Goal: Check status: Check status

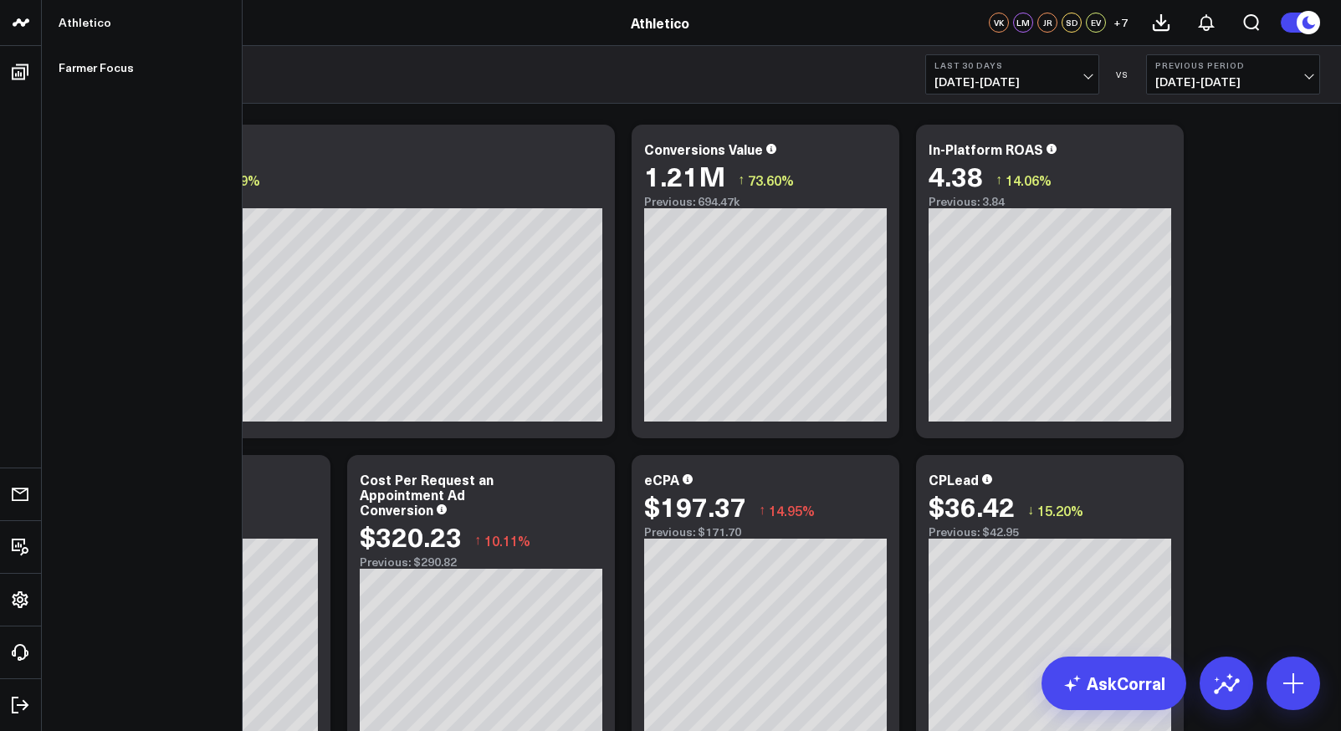
click at [25, 28] on icon at bounding box center [21, 23] width 20 height 20
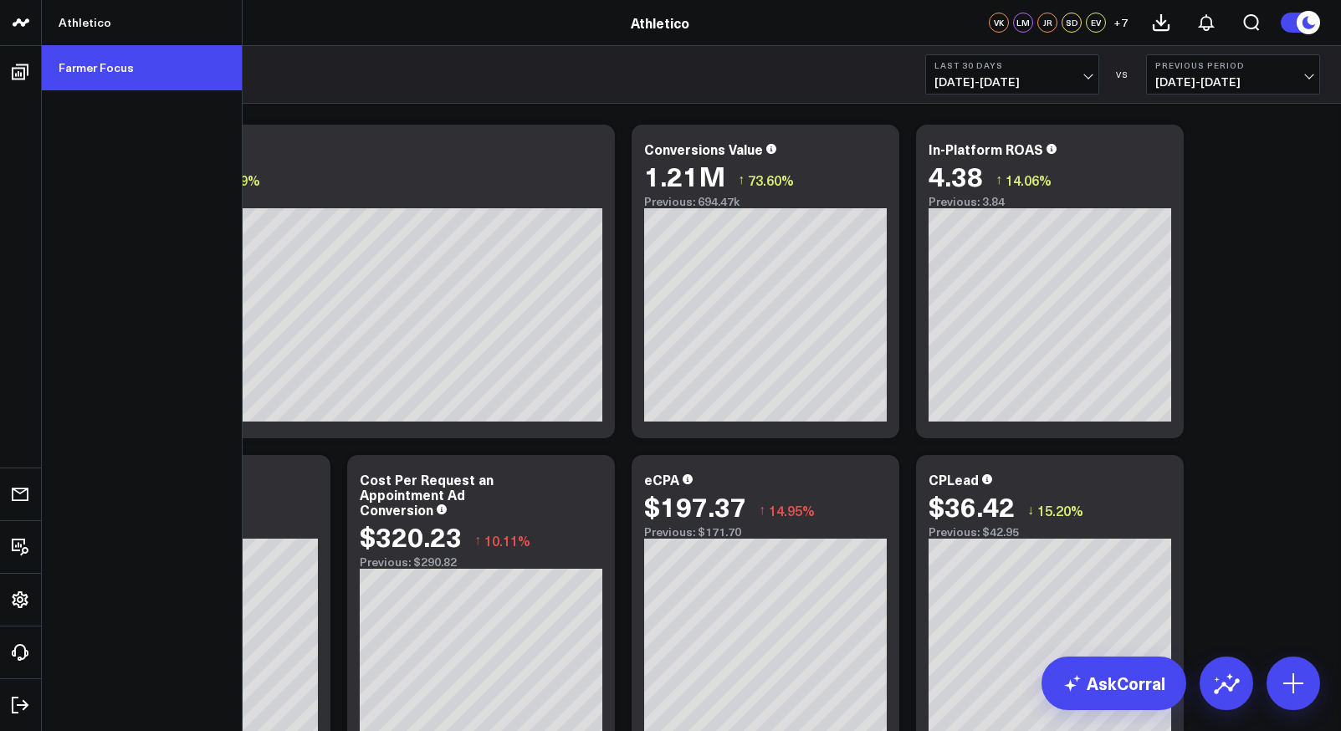
click at [85, 80] on link "Farmer Focus" at bounding box center [142, 67] width 200 height 45
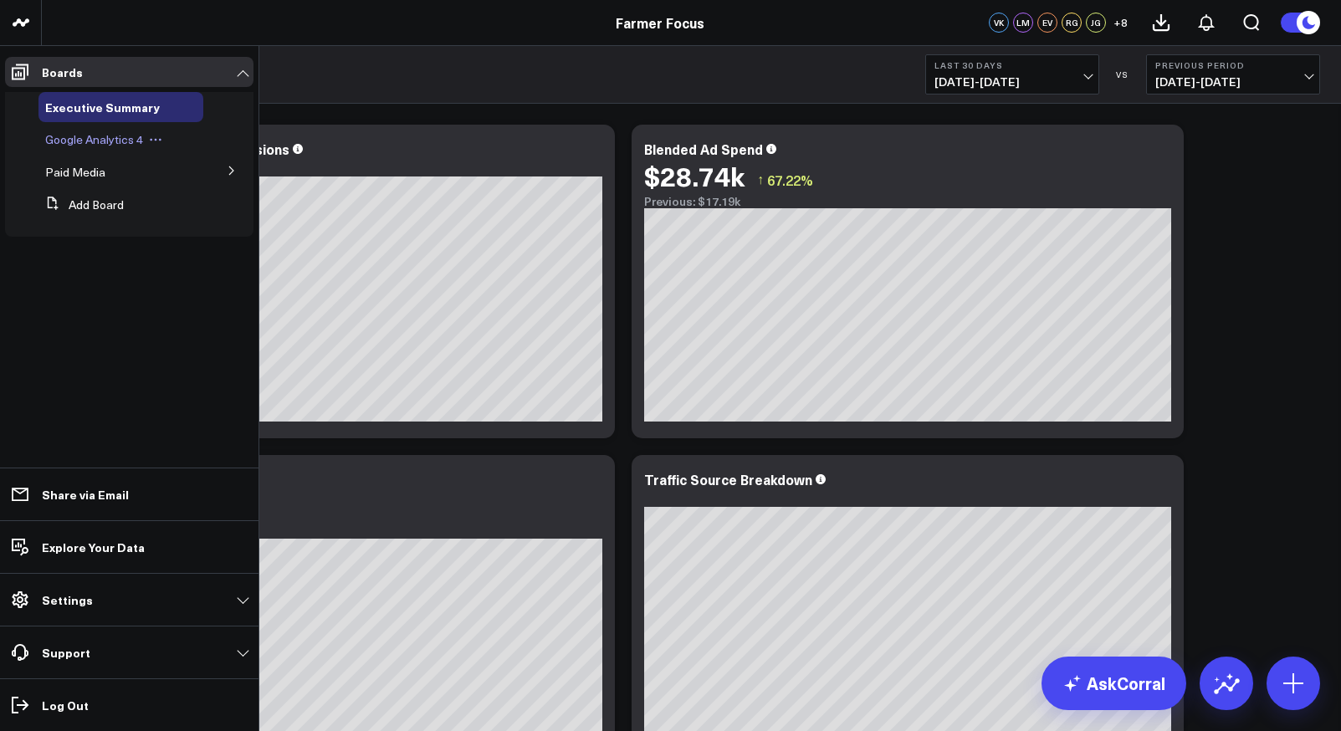
click at [119, 141] on span "Google Analytics 4" at bounding box center [94, 139] width 98 height 16
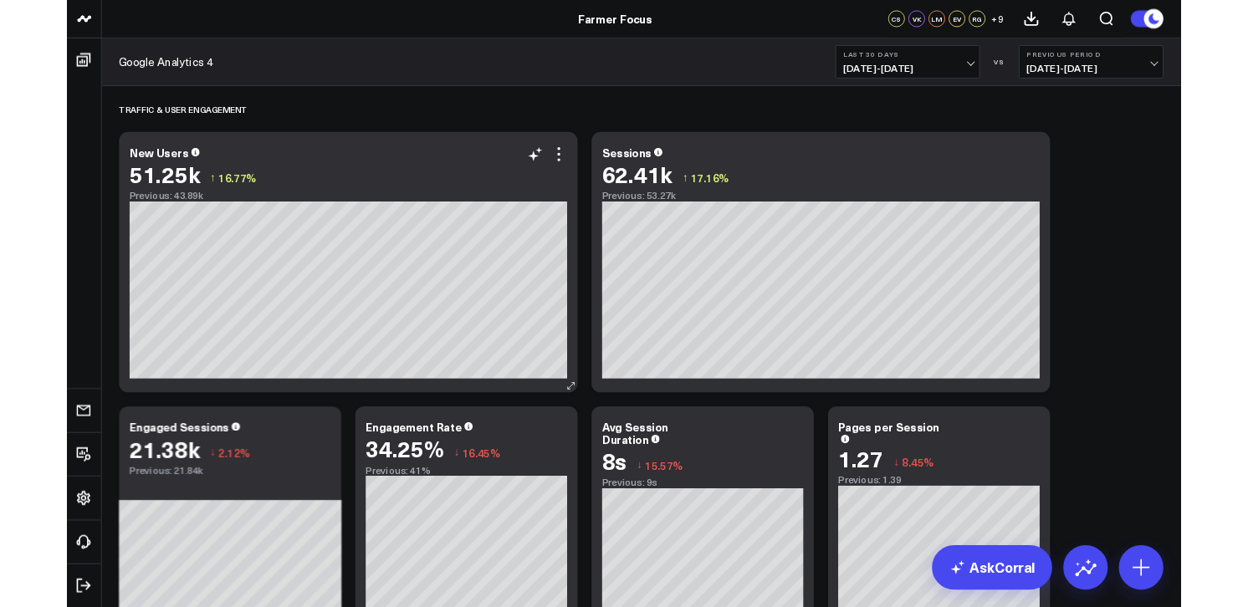
scroll to position [1, 0]
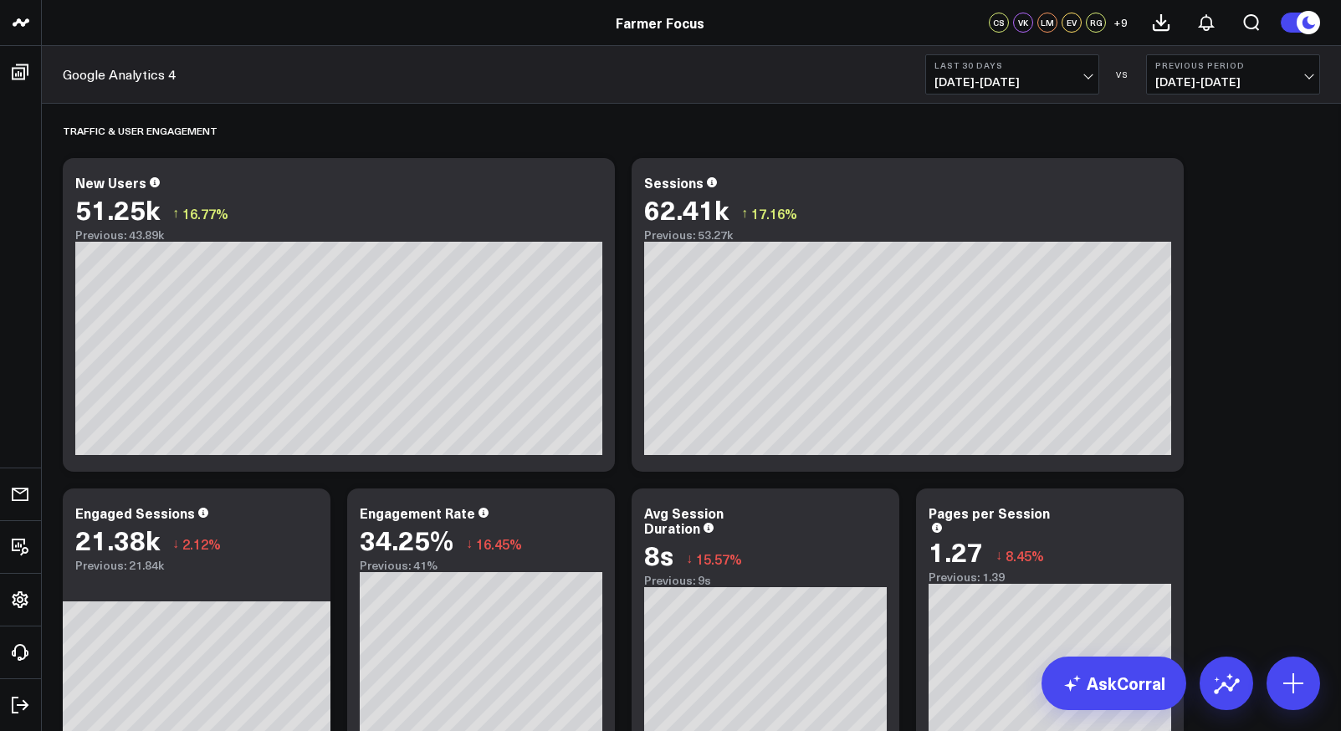
click at [974, 84] on span "[DATE] - [DATE]" at bounding box center [1012, 81] width 156 height 13
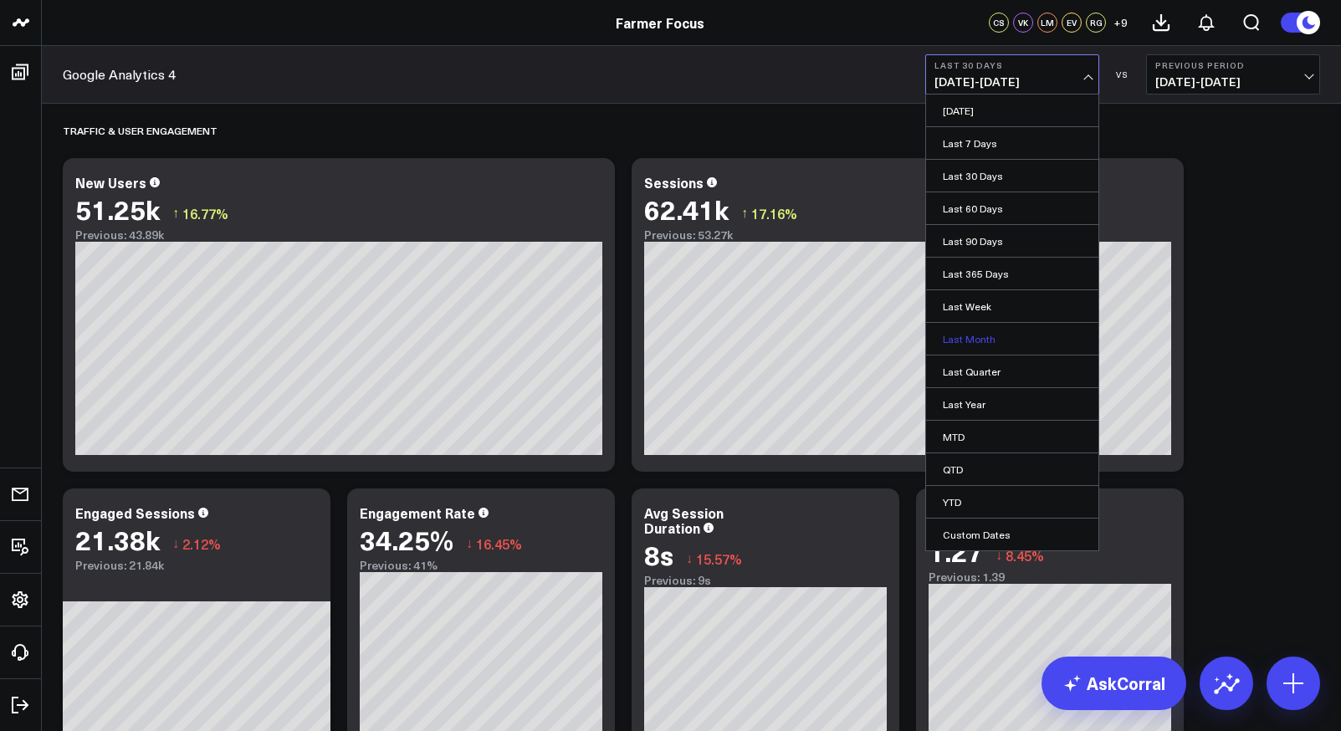
click at [1008, 340] on link "Last Month" at bounding box center [1012, 339] width 172 height 32
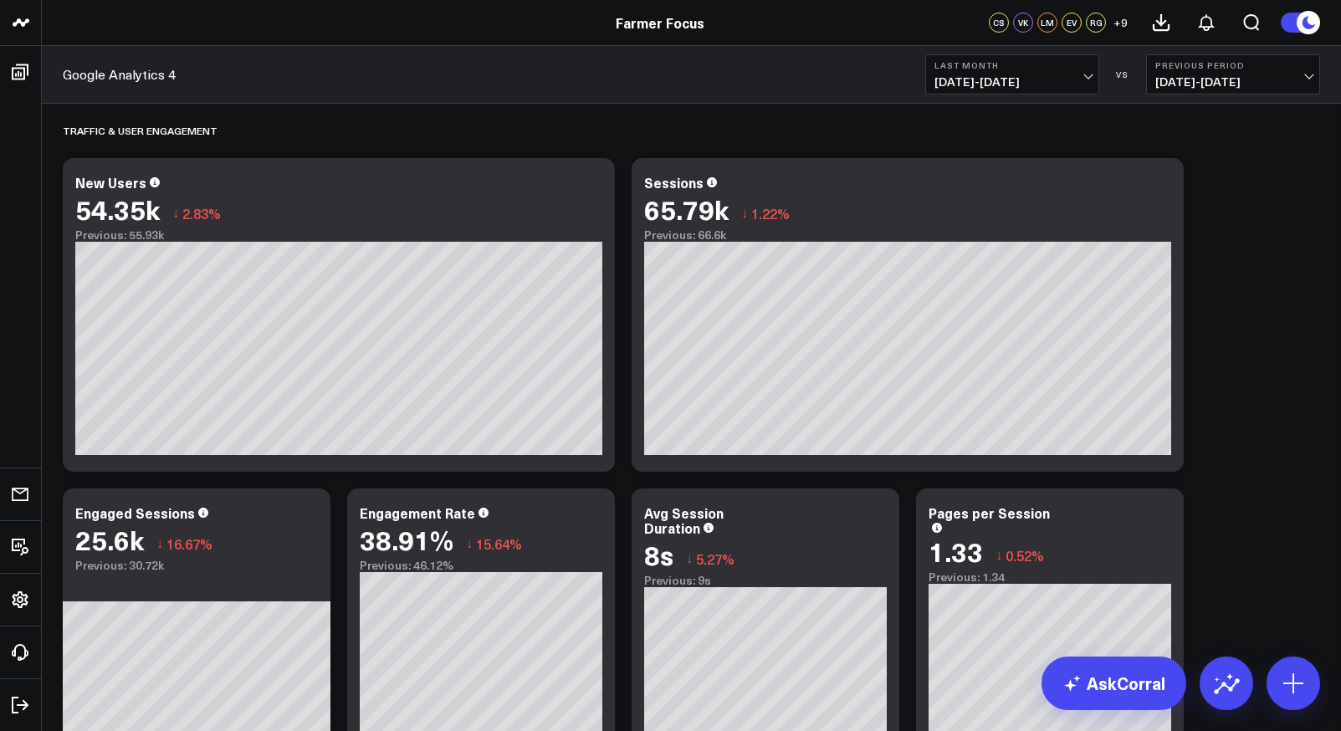
click at [1048, 74] on button "Last Month [DATE] - [DATE]" at bounding box center [1012, 74] width 174 height 40
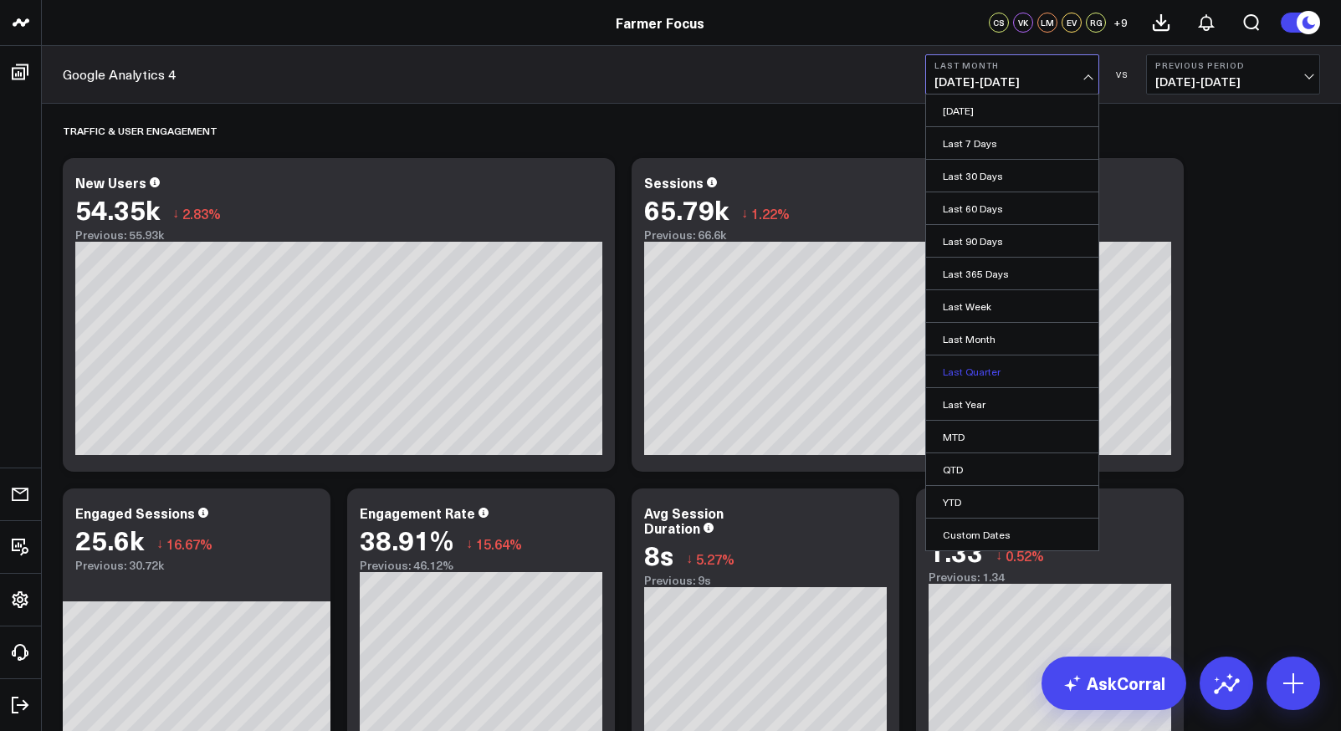
click at [1030, 371] on link "Last Quarter" at bounding box center [1012, 371] width 172 height 32
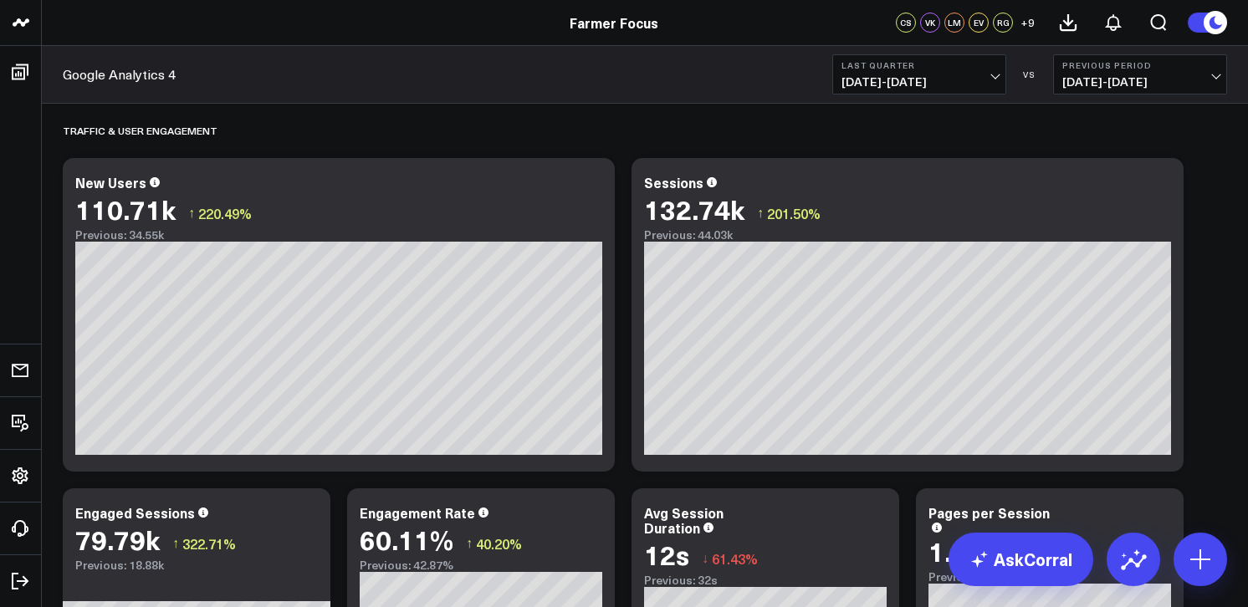
click at [884, 72] on button "Last Quarter [DATE] - [DATE]" at bounding box center [919, 74] width 174 height 40
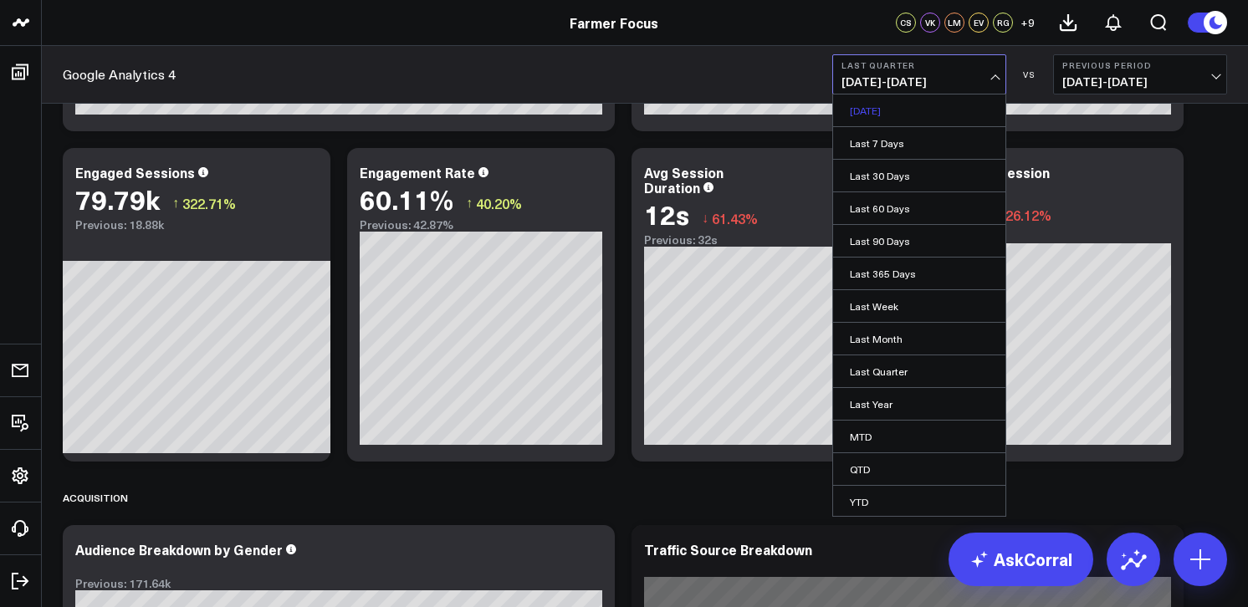
scroll to position [258, 0]
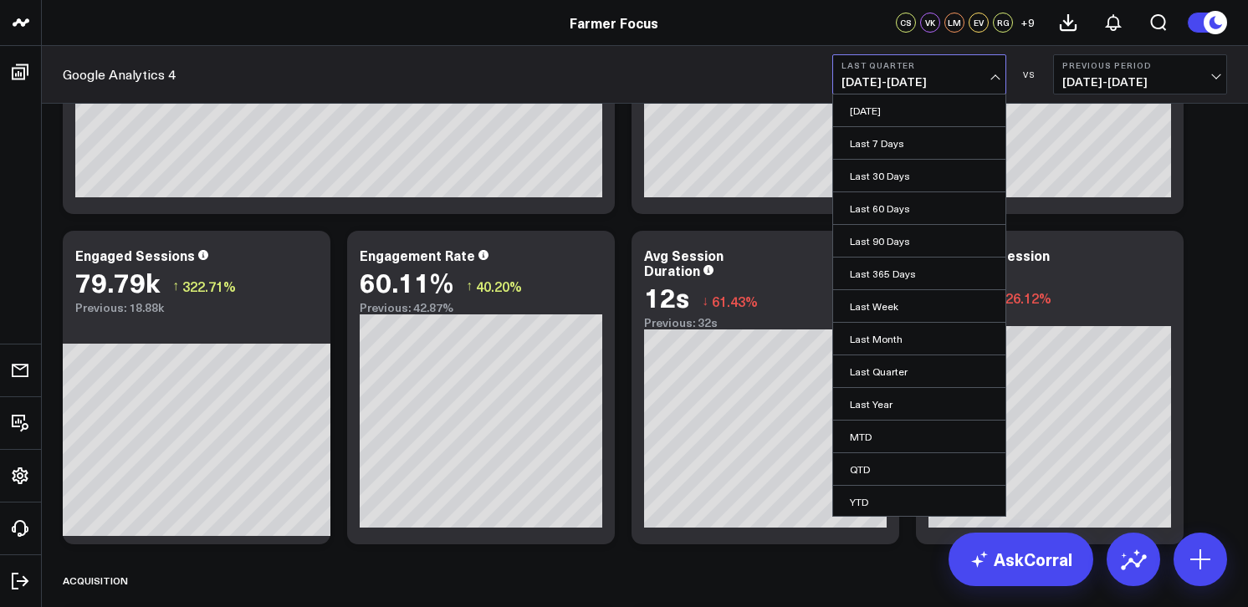
click at [954, 60] on b "Last Quarter" at bounding box center [919, 65] width 156 height 10
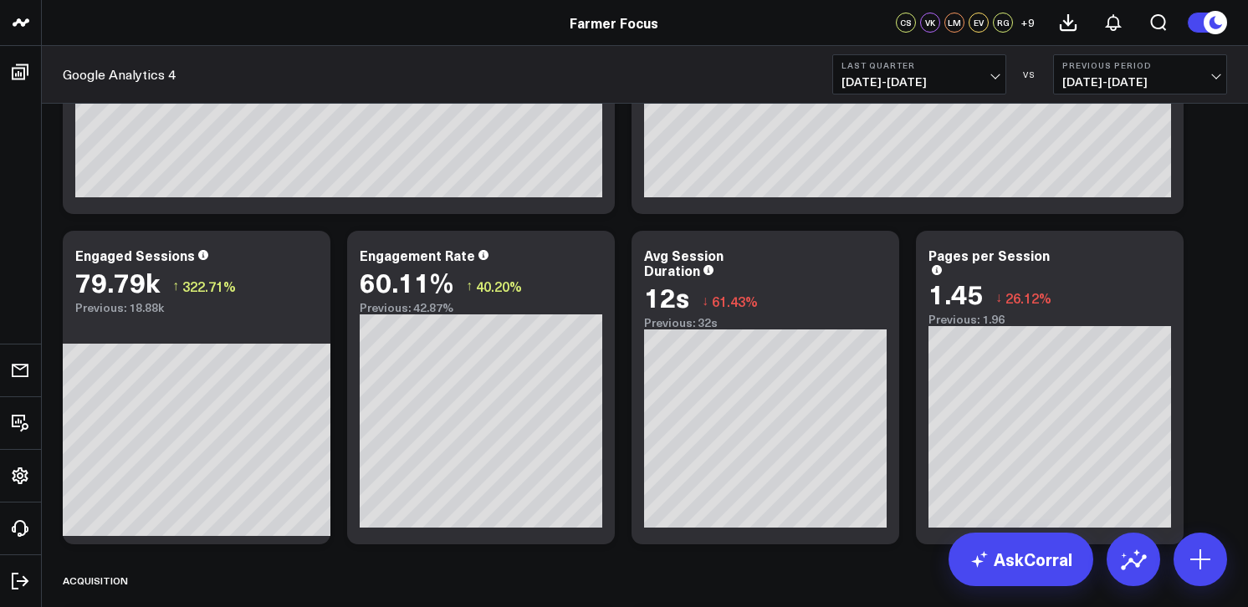
click at [953, 70] on button "Last Quarter [DATE] - [DATE]" at bounding box center [919, 74] width 174 height 40
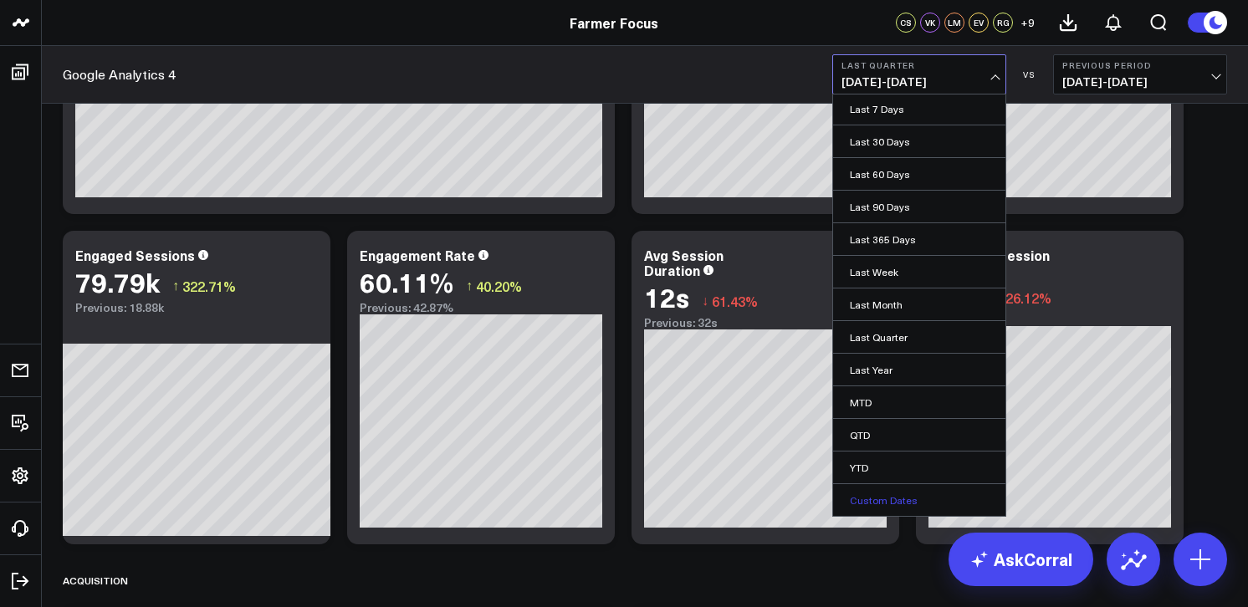
scroll to position [259, 0]
click at [904, 499] on link "Custom Dates" at bounding box center [919, 500] width 172 height 32
select select "8"
select select "2025"
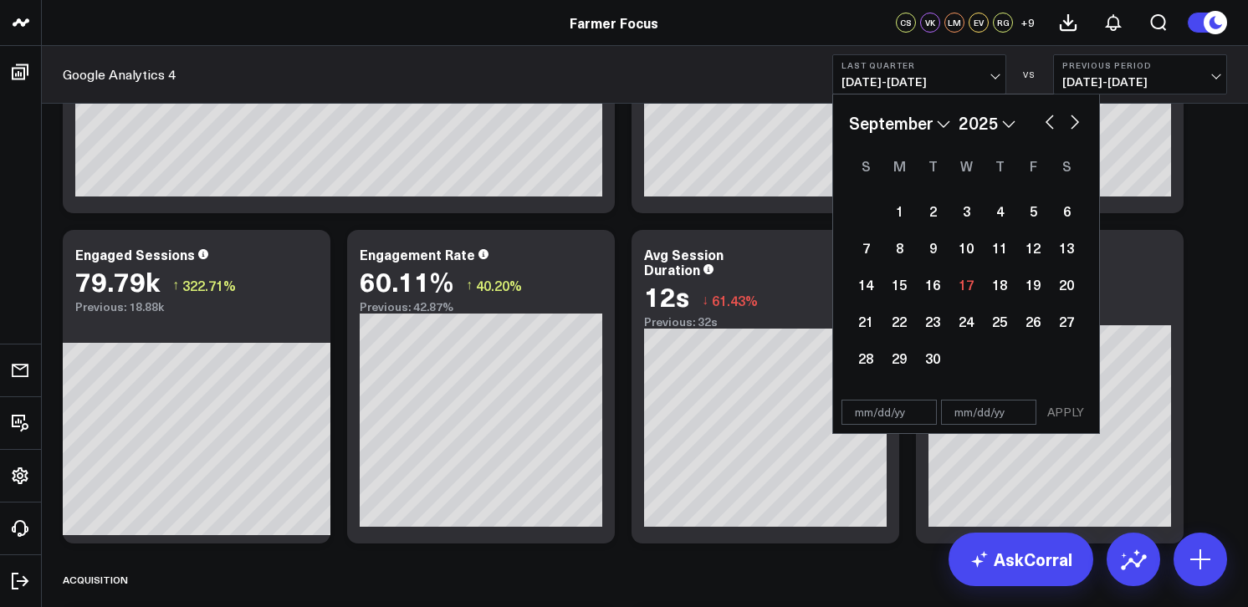
click at [944, 124] on select "January February March April May June July August September October November De…" at bounding box center [899, 122] width 101 height 25
select select "5"
select select "2025"
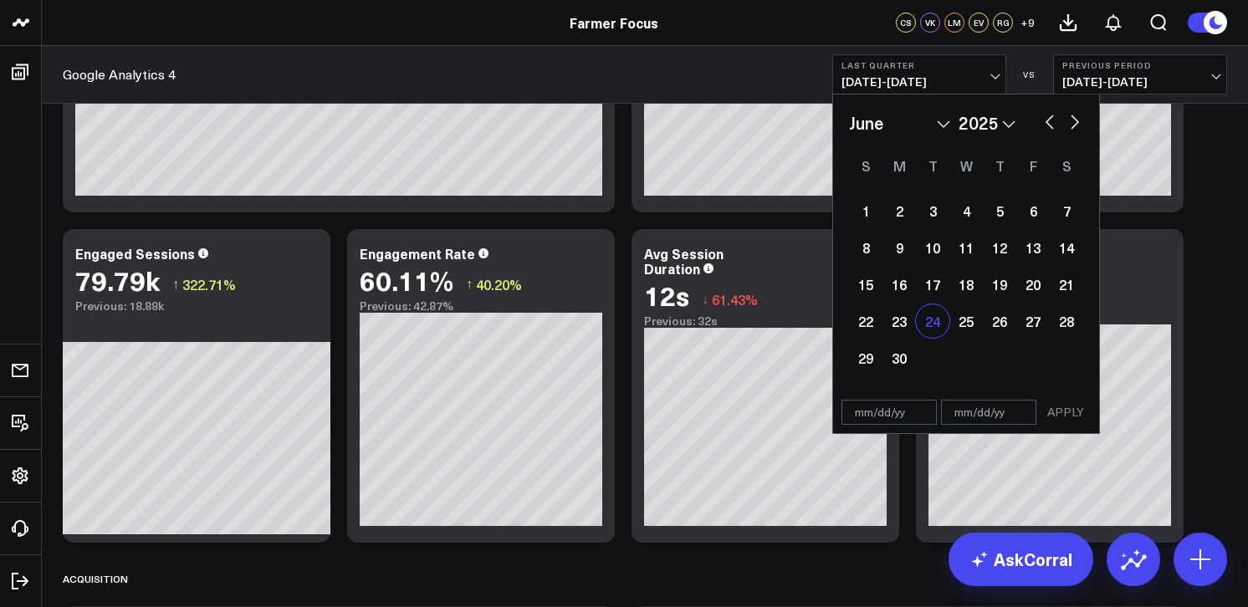
click at [930, 330] on div "24" at bounding box center [932, 320] width 33 height 33
type input "[DATE]"
select select "5"
select select "2025"
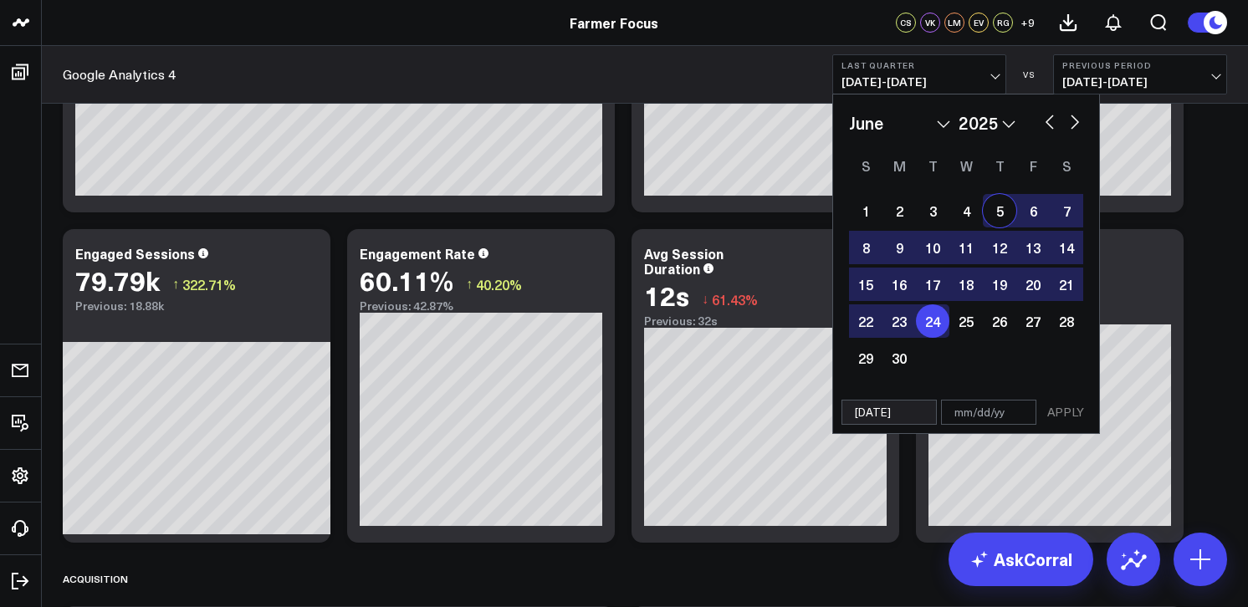
click at [1071, 126] on button "button" at bounding box center [1074, 120] width 17 height 20
select select "6"
select select "2025"
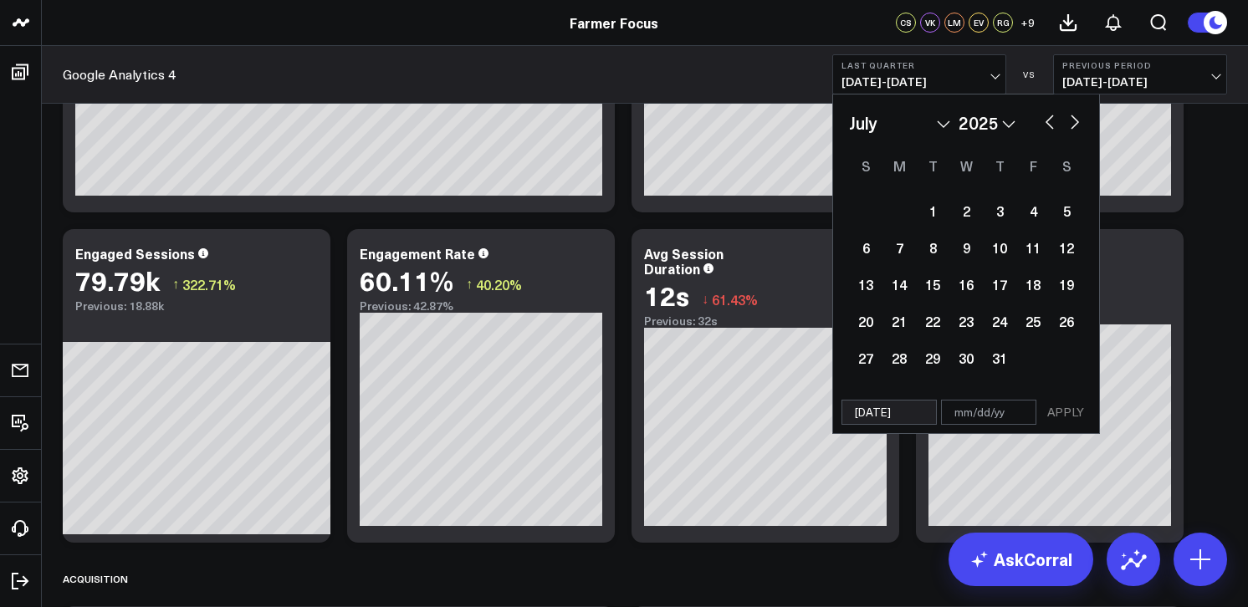
click at [1071, 126] on button "button" at bounding box center [1074, 120] width 17 height 20
select select "7"
select select "2025"
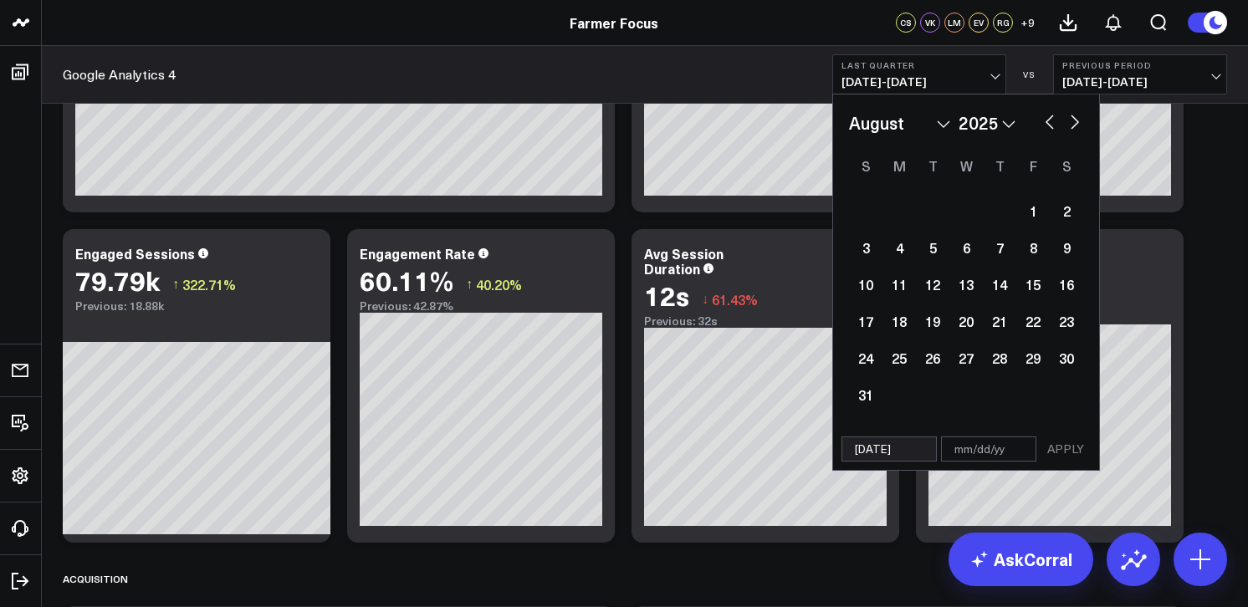
click at [1045, 127] on button "button" at bounding box center [1049, 120] width 17 height 20
select select "6"
select select "2025"
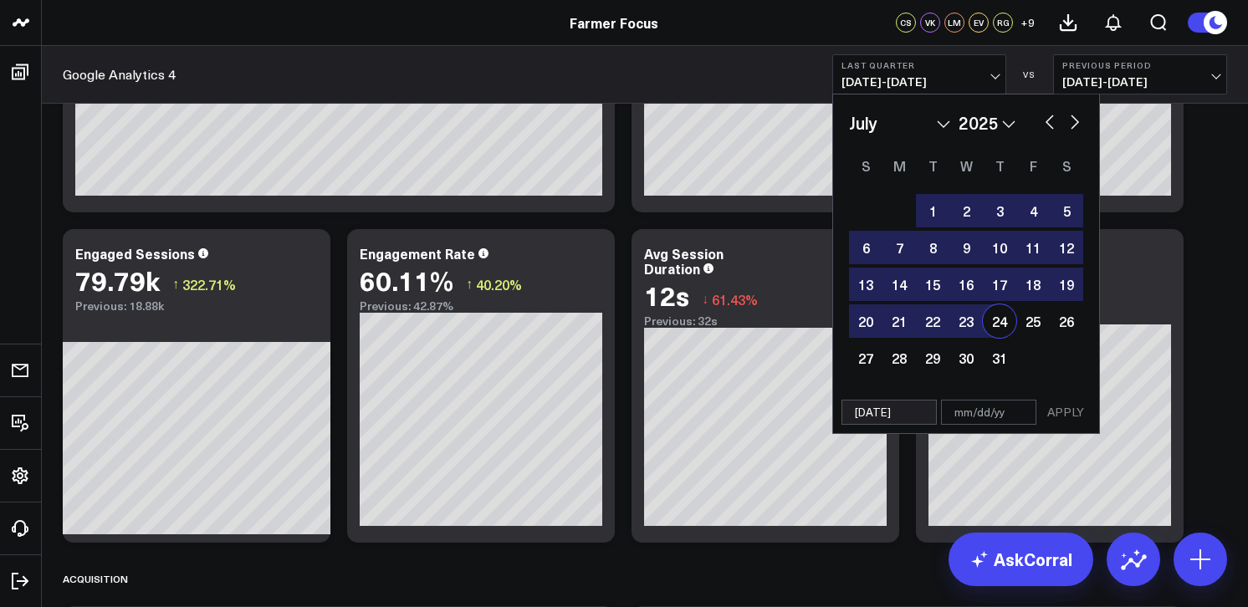
click at [1000, 333] on div "24" at bounding box center [999, 320] width 33 height 33
type input "[DATE]"
select select "6"
select select "2025"
click at [1053, 416] on button "APPLY" at bounding box center [1066, 412] width 50 height 25
